Goal: Navigation & Orientation: Understand site structure

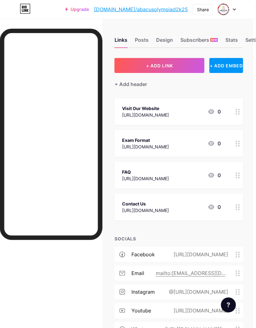
scroll to position [0, 13]
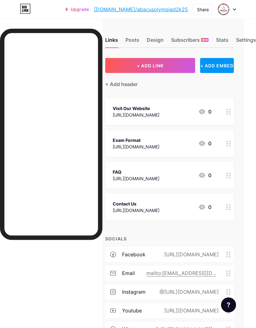
click at [233, 13] on div at bounding box center [227, 9] width 18 height 11
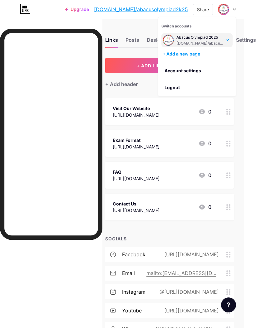
click at [193, 72] on link "Account settings" at bounding box center [196, 70] width 77 height 17
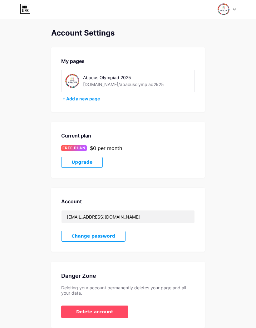
click at [149, 77] on div "Abacus Olympiad 2025 [DOMAIN_NAME]/abacusolympiad2k25" at bounding box center [128, 81] width 134 height 22
click at [109, 76] on div "Abacus Olympiad 2025" at bounding box center [123, 77] width 81 height 7
click at [115, 74] on div "Abacus Olympiad 2025" at bounding box center [123, 77] width 81 height 7
click at [116, 75] on div "Abacus Olympiad 2025" at bounding box center [123, 77] width 81 height 7
click at [117, 77] on div "Abacus Olympiad 2025" at bounding box center [123, 77] width 81 height 7
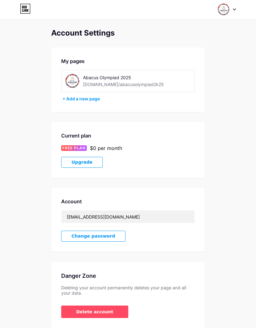
click at [124, 74] on div "Abacus Olympiad 2025 [DOMAIN_NAME]/abacusolympiad2k25" at bounding box center [128, 81] width 134 height 22
click at [232, 9] on div at bounding box center [227, 9] width 18 height 11
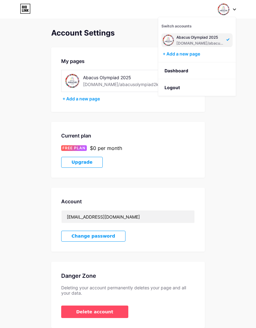
click at [182, 70] on link "Dashboard" at bounding box center [196, 70] width 77 height 17
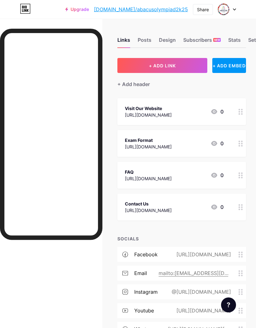
scroll to position [0, 13]
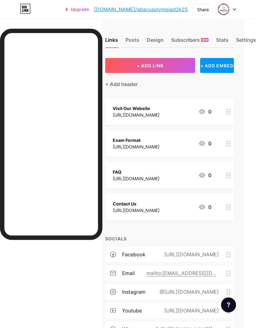
click at [243, 40] on div "Settings" at bounding box center [246, 41] width 20 height 11
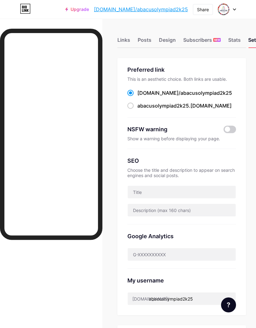
click at [220, 37] on div "Subscribers NEW" at bounding box center [201, 41] width 37 height 11
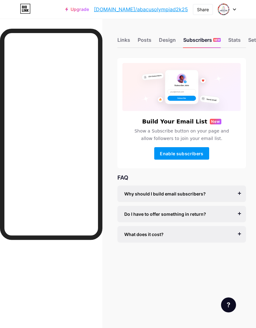
click at [237, 38] on div "Stats" at bounding box center [234, 41] width 12 height 11
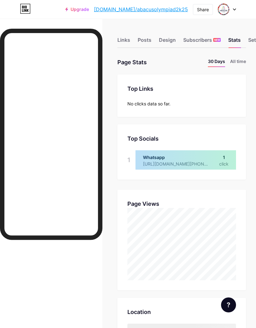
scroll to position [328, 256]
click at [167, 39] on div "Design" at bounding box center [167, 41] width 17 height 11
